Goal: Navigation & Orientation: Find specific page/section

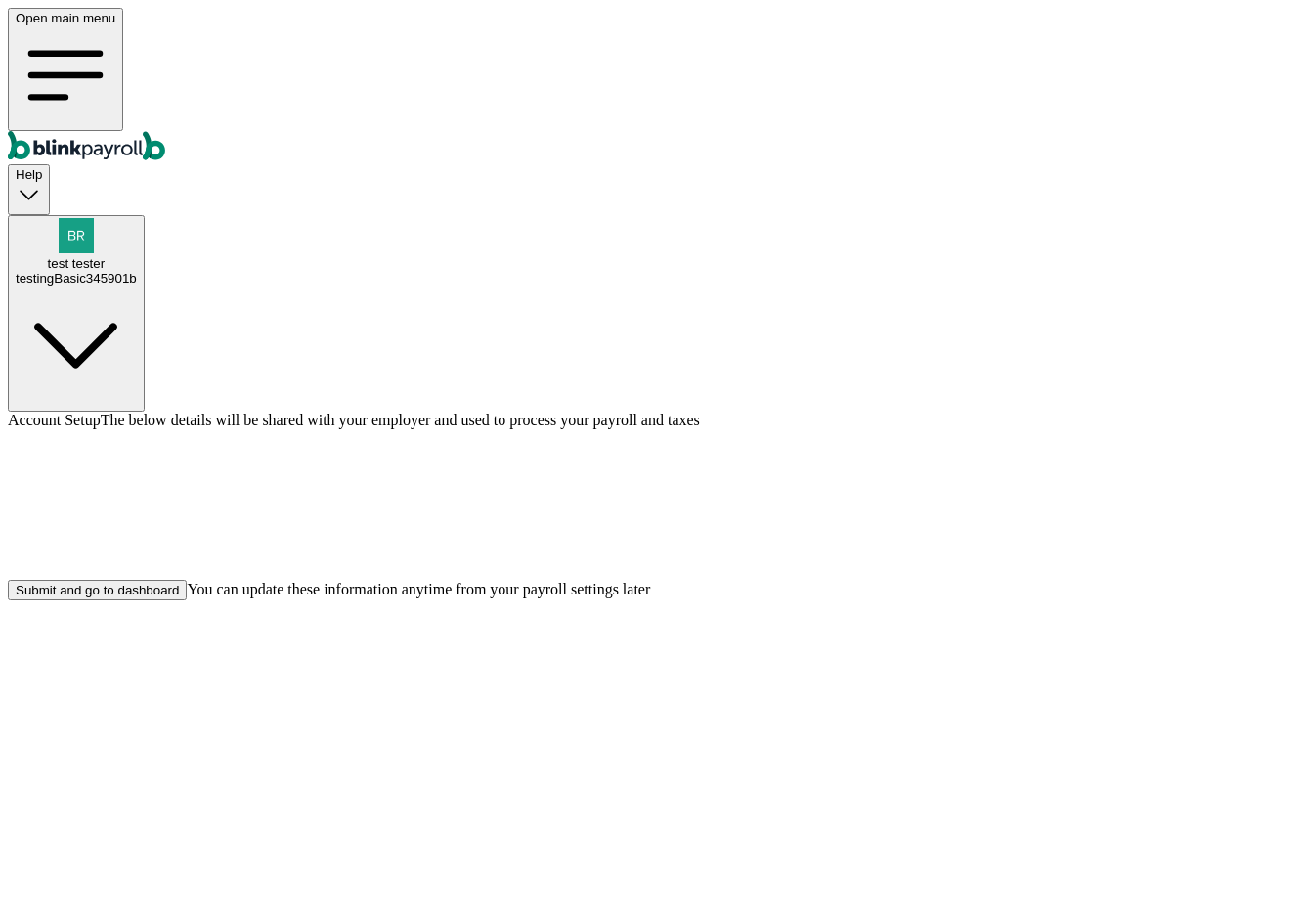
click at [179, 597] on div "Submit and go to dashboard" at bounding box center [97, 589] width 163 height 15
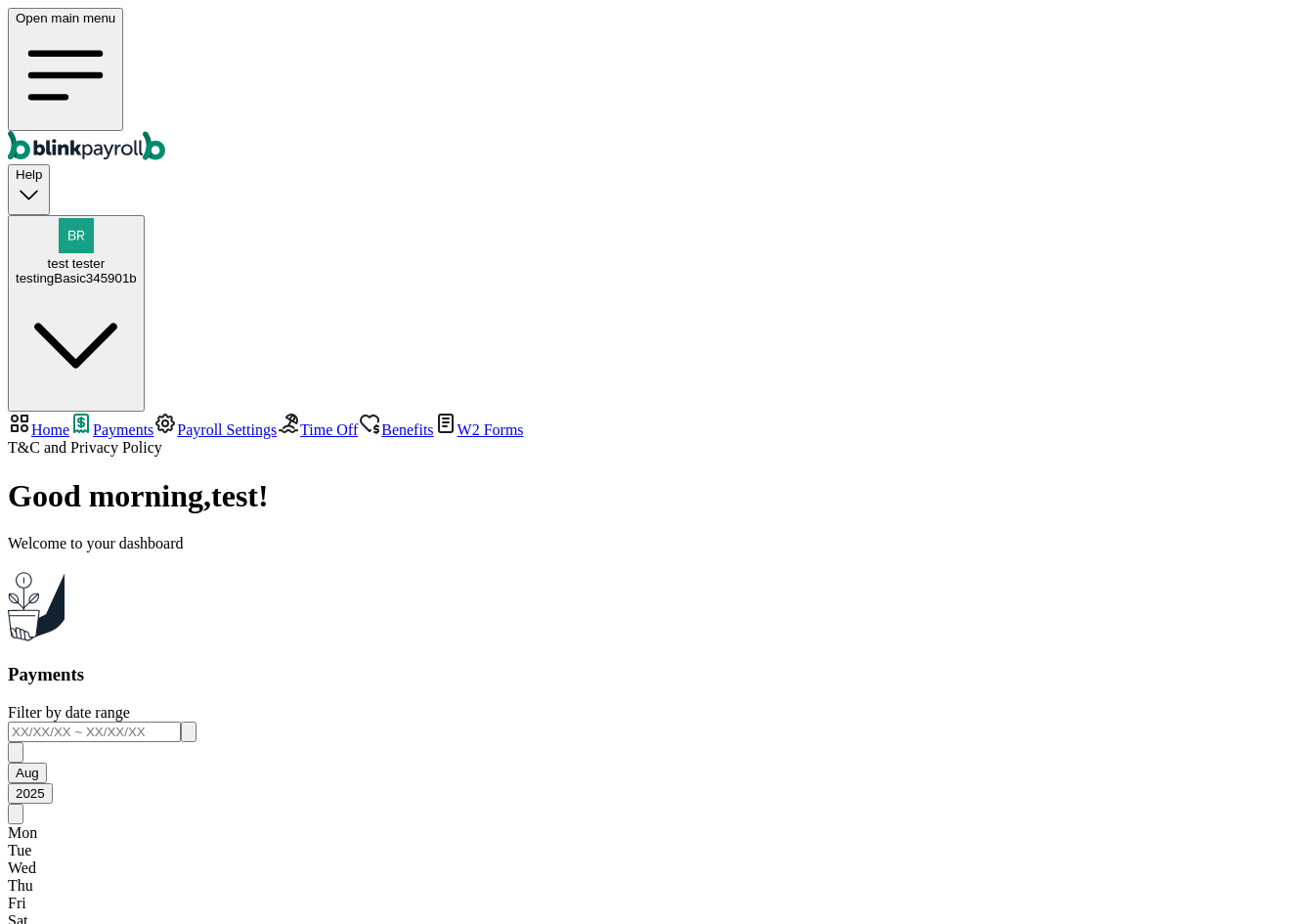
click at [156, 422] on link "Payroll Settings" at bounding box center [214, 429] width 123 height 17
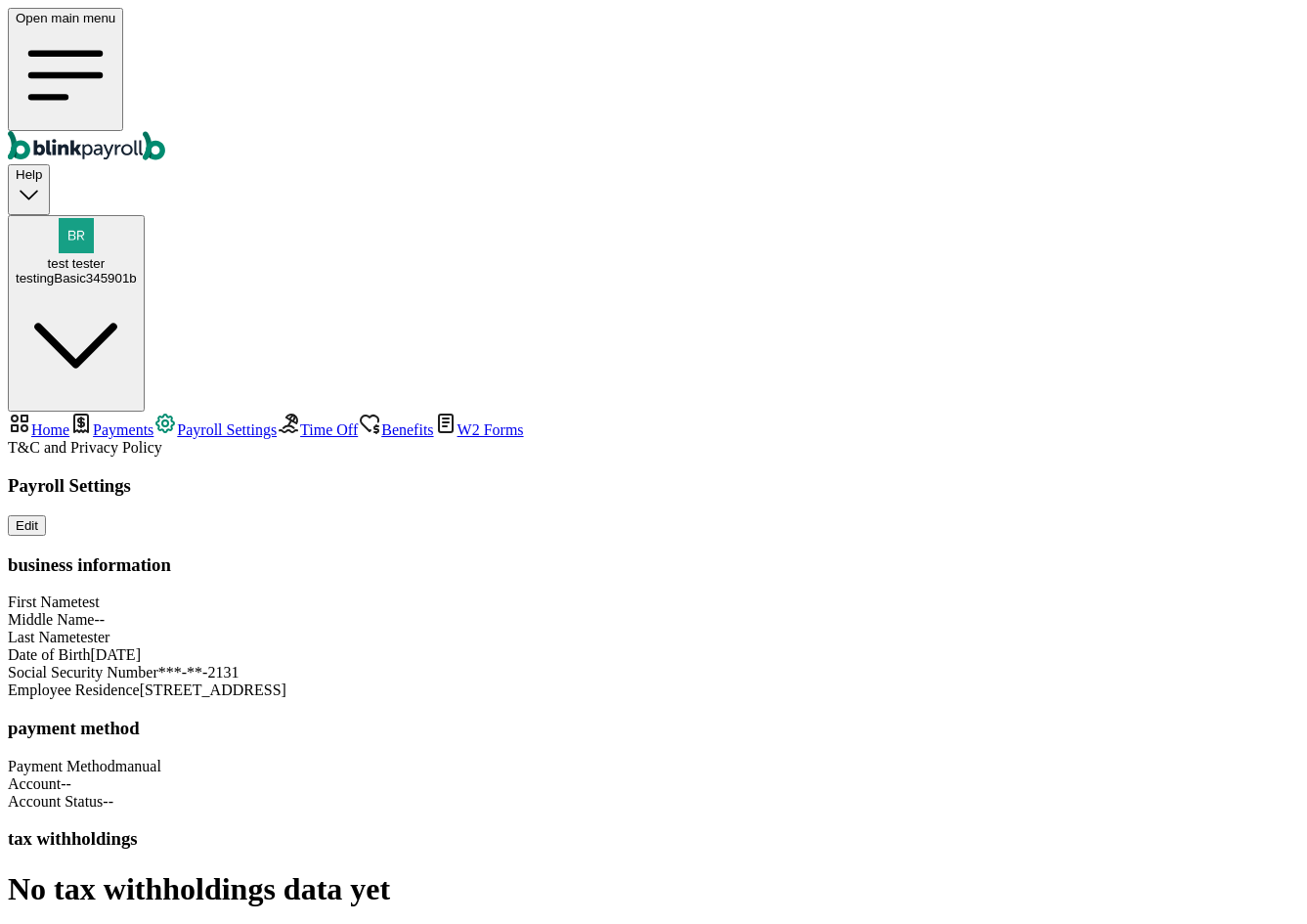
click at [177, 422] on span "Payroll Settings" at bounding box center [226, 429] width 100 height 17
click at [300, 422] on span "Time Off" at bounding box center [329, 429] width 57 height 17
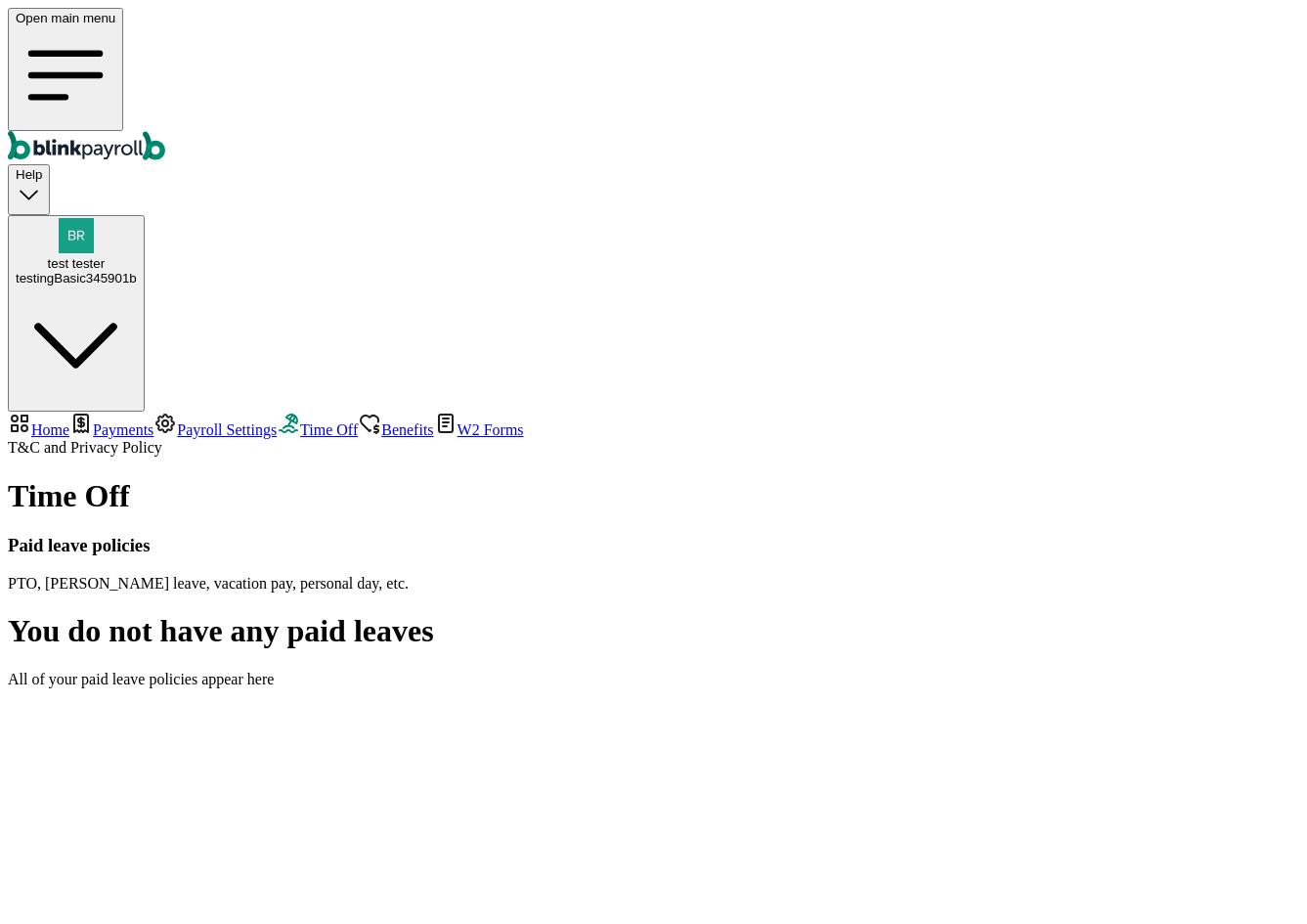
click at [153, 422] on link "Payroll Settings" at bounding box center [214, 429] width 123 height 17
